Goal: Information Seeking & Learning: Learn about a topic

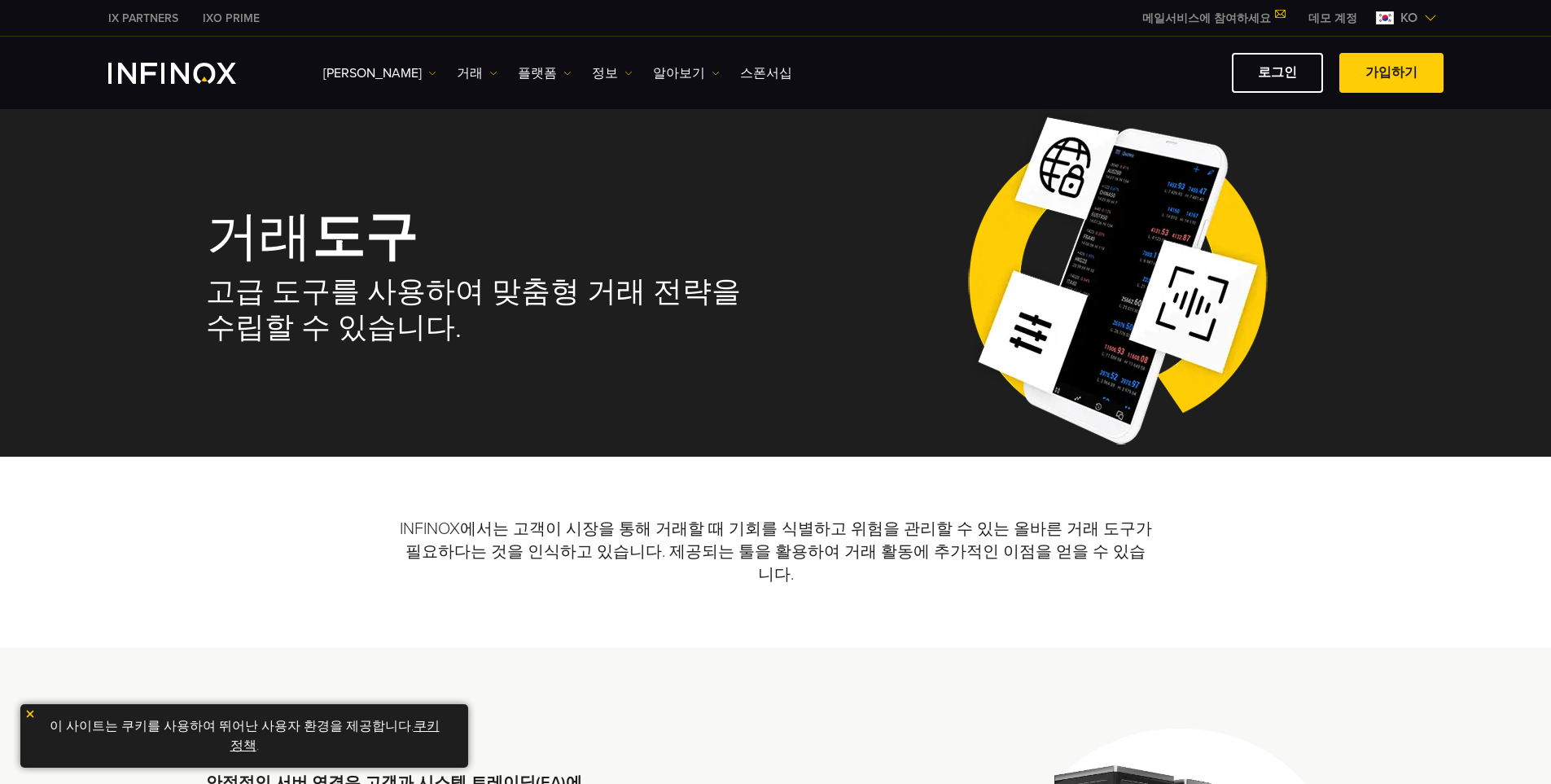
scroll to position [543, 0]
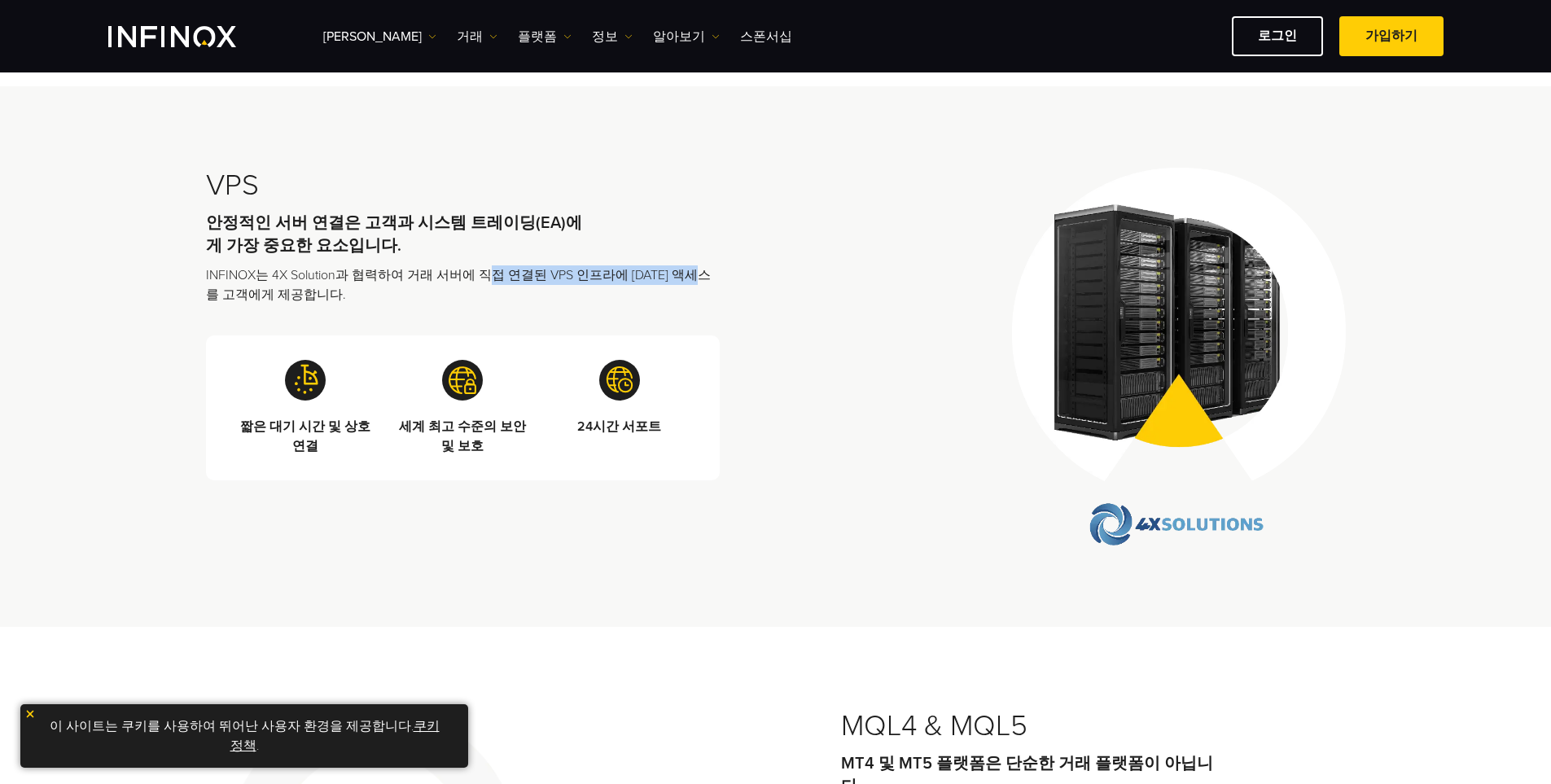
drag, startPoint x: 483, startPoint y: 245, endPoint x: 829, endPoint y: 265, distance: 346.6
click at [805, 261] on div "VPS 안정적인 서버 연결은 고객과 시스템 트레이딩(EA)에게 가장 중요한 요소입니다. INFINOX는 4X Solution과 협력하여 거래 …" at bounding box center [776, 356] width 1140 height 378
click at [842, 268] on div "VPS 안정적인 서버 연결은 고객과 시스템 트레이딩(EA)에게 가장 중요한 요소입니다. INFINOX는 4X Solution과 협력하여 거래 …" at bounding box center [776, 356] width 1140 height 378
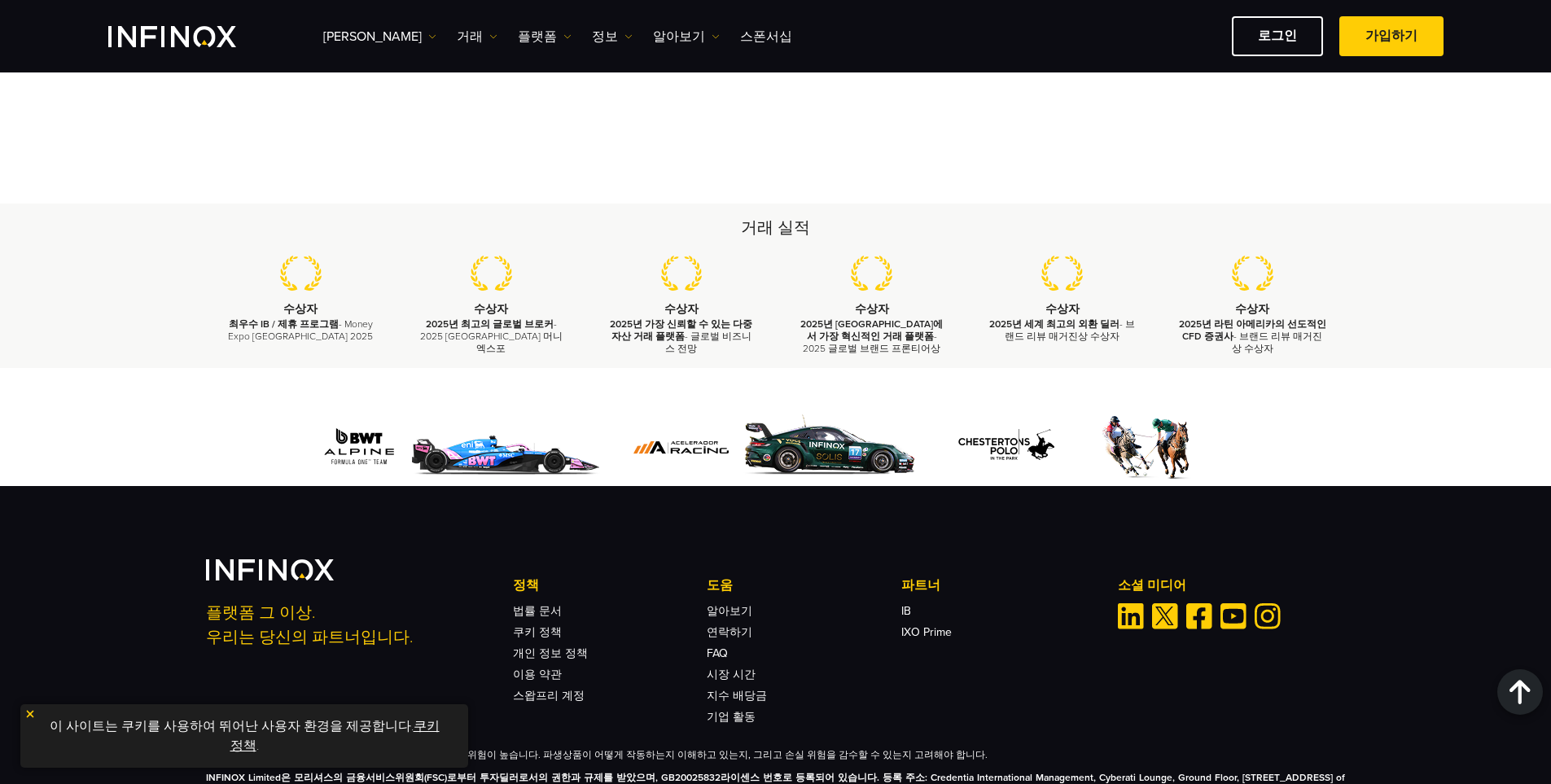
scroll to position [2246, 0]
